Goal: Check status: Check status

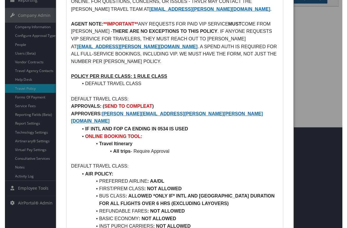
scroll to position [116, 0]
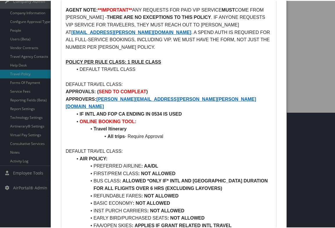
drag, startPoint x: 128, startPoint y: 46, endPoint x: 138, endPoint y: 48, distance: 10.5
click at [128, 46] on p "AGENT NOTE: **IMPORTANT** ANY REQUESTS FOR PAID VIP SERVICE MUST COME FROM ARIE…" at bounding box center [169, 28] width 206 height 45
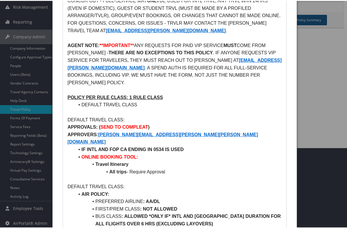
scroll to position [0, 0]
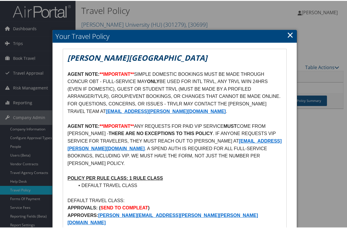
click at [287, 35] on link "×" at bounding box center [290, 34] width 7 height 12
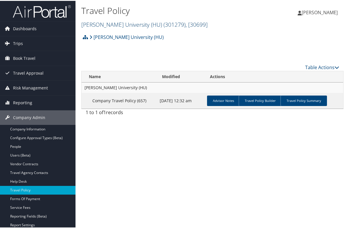
click at [122, 24] on link "Howard University (HU) ( 301279 ) , [ 30699 ]" at bounding box center [144, 24] width 126 height 8
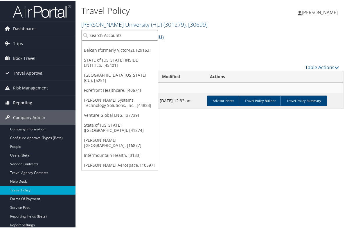
click at [113, 35] on input "search" at bounding box center [119, 34] width 76 height 11
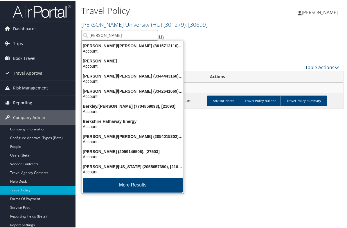
type input "bertrandt"
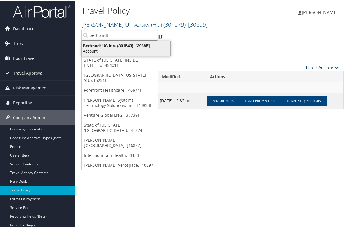
click at [116, 51] on div "Account" at bounding box center [125, 50] width 95 height 5
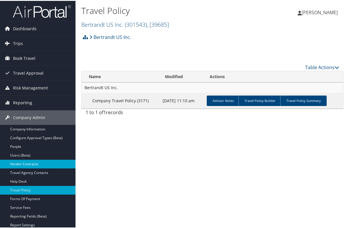
click at [29, 162] on link "Vendor Contracts" at bounding box center [37, 163] width 75 height 9
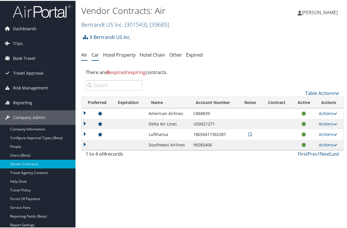
click at [95, 56] on link "Car" at bounding box center [95, 54] width 8 height 6
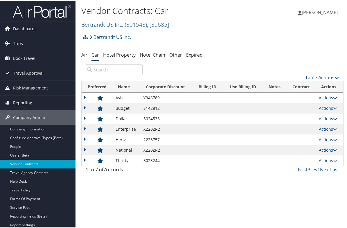
click at [110, 188] on div "Vendor Contracts: Car Bertrandt US Inc. ( 301543 ) , [ 39685 ] Bertrandt US Inc…" at bounding box center [211, 114] width 273 height 228
click at [86, 96] on td at bounding box center [96, 97] width 31 height 10
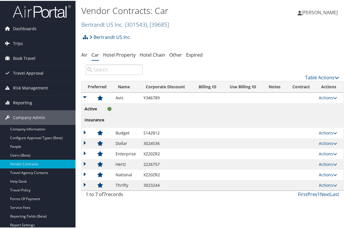
click at [86, 96] on td at bounding box center [96, 97] width 31 height 10
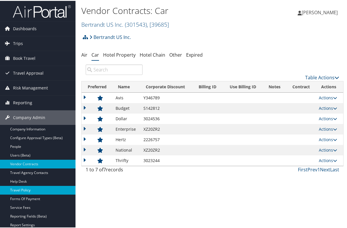
click at [21, 189] on link "Travel Policy" at bounding box center [37, 189] width 75 height 9
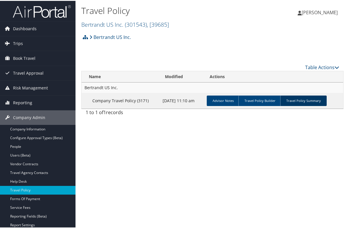
click at [311, 99] on link "Travel Policy Summary" at bounding box center [303, 100] width 46 height 10
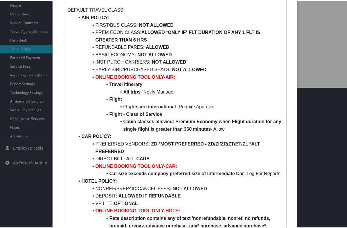
scroll to position [145, 0]
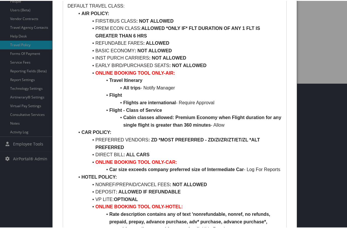
click at [88, 54] on li "INST PURCH CARRIERS : NOT ALLOWED" at bounding box center [177, 57] width 207 height 8
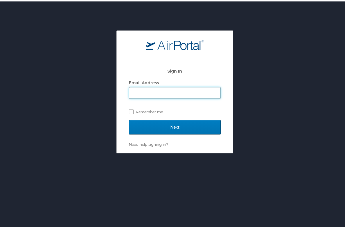
click at [157, 92] on input "Email Address" at bounding box center [174, 91] width 91 height 11
type input "peggy.kane@cbtravel.com"
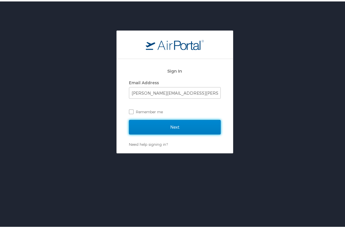
click at [165, 121] on input "Next" at bounding box center [175, 125] width 92 height 15
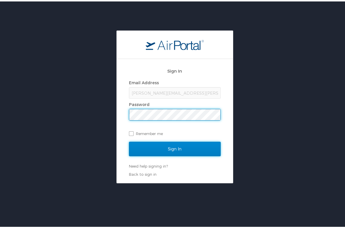
click at [173, 150] on input "Sign In" at bounding box center [175, 147] width 92 height 15
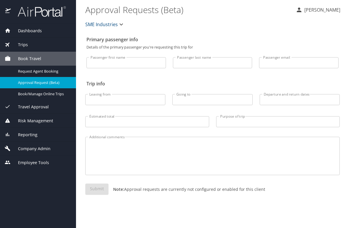
click at [27, 136] on span "Reporting" at bounding box center [24, 134] width 27 height 6
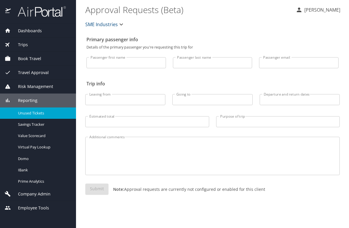
click at [30, 114] on span "Unused Tickets" at bounding box center [43, 113] width 51 height 6
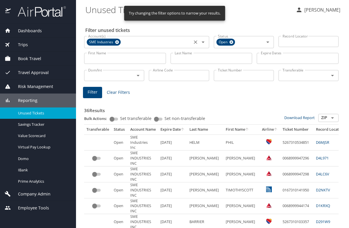
click at [117, 42] on icon at bounding box center [117, 42] width 4 height 6
click at [117, 42] on input "Account(s)" at bounding box center [138, 42] width 104 height 8
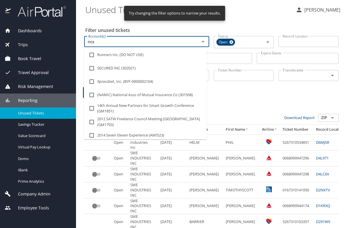
type input "ncsl"
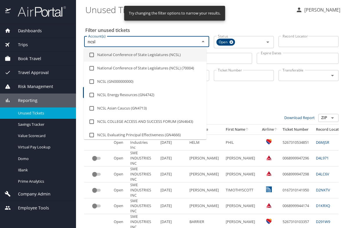
click at [126, 51] on li "National Conference of State Legislatures (NCSL)" at bounding box center [145, 54] width 123 height 13
checkbox input "true"
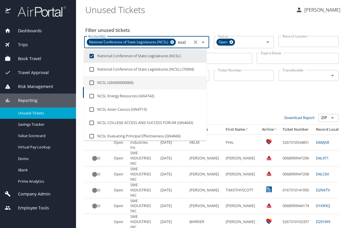
type input "ncsl"
click at [240, 75] on input "Ticket Number" at bounding box center [244, 75] width 60 height 11
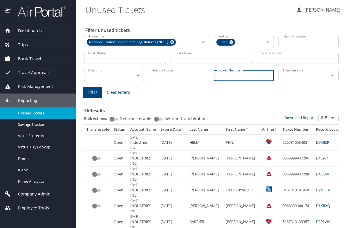
paste input "8999924983"
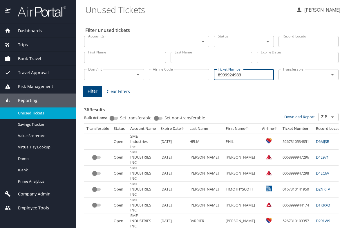
click at [94, 92] on span "Filter" at bounding box center [93, 91] width 10 height 7
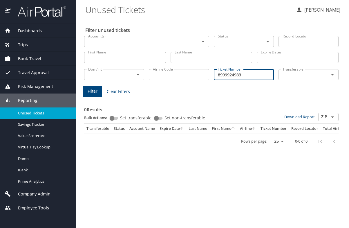
drag, startPoint x: 247, startPoint y: 77, endPoint x: 212, endPoint y: 77, distance: 35.1
click at [212, 77] on div "Ticket Number 8999924983 Ticket Number" at bounding box center [243, 73] width 65 height 19
type input "0018999924983"
click at [96, 89] on span "Filter" at bounding box center [93, 91] width 10 height 7
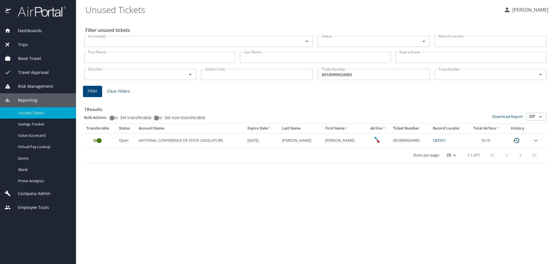
click at [349, 143] on icon "expand row" at bounding box center [535, 140] width 7 height 7
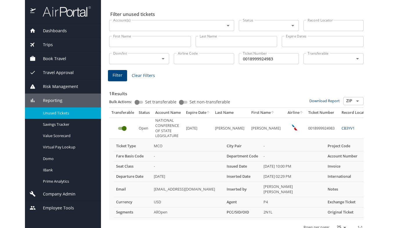
scroll to position [29, 0]
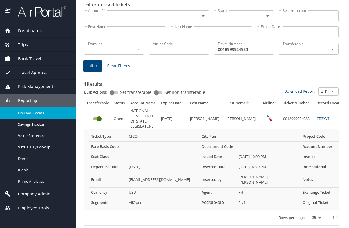
click at [148, 68] on div "1 Results Bulk Actions: Set transferable Set non-transferable Download Report Z…" at bounding box center [211, 148] width 259 height 160
